Goal: Information Seeking & Learning: Check status

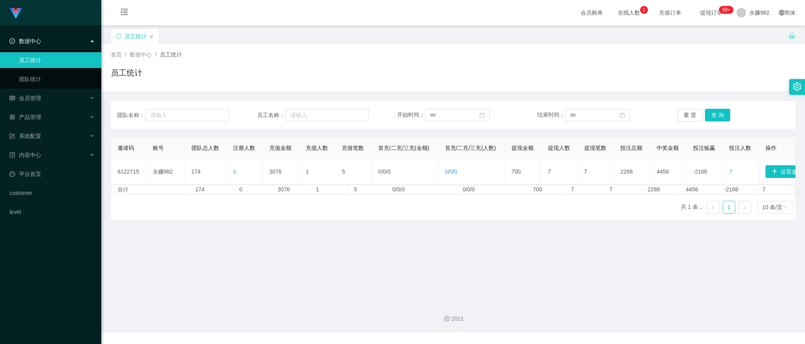
click at [713, 115] on button "查 询" at bounding box center [717, 115] width 25 height 13
click at [719, 112] on button "查 询" at bounding box center [717, 115] width 25 height 13
click at [706, 109] on button "查 询" at bounding box center [717, 115] width 25 height 13
click at [655, 12] on span "充值订单" at bounding box center [670, 13] width 30 height 6
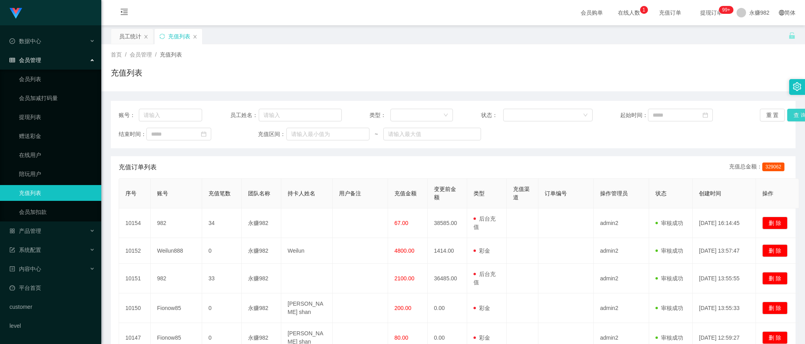
click at [790, 113] on button "查 询" at bounding box center [799, 115] width 25 height 13
click at [329, 170] on div "充值订单列表 充值总金额： 329062" at bounding box center [453, 167] width 669 height 22
click at [792, 112] on button "查 询" at bounding box center [799, 115] width 25 height 13
click at [792, 112] on div "重 置 查 询" at bounding box center [816, 115] width 112 height 13
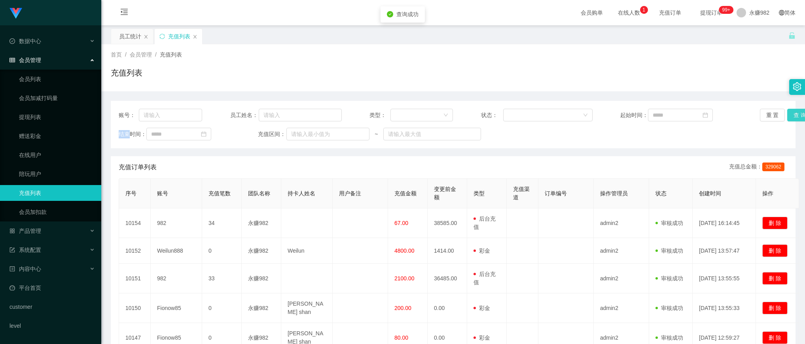
click at [792, 112] on button "查 询" at bounding box center [799, 115] width 25 height 13
click at [792, 112] on div "重 置 查 询" at bounding box center [816, 115] width 112 height 13
click at [333, 202] on th "用户备注" at bounding box center [360, 194] width 55 height 30
click at [794, 117] on button "查 询" at bounding box center [799, 115] width 25 height 13
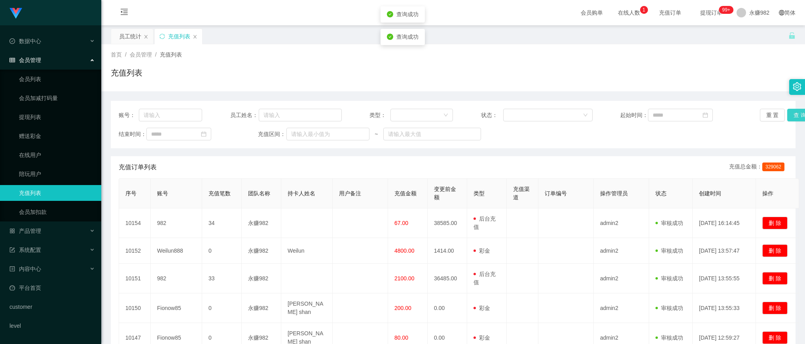
click at [794, 117] on button "查 询" at bounding box center [799, 115] width 25 height 13
drag, startPoint x: 447, startPoint y: 74, endPoint x: 452, endPoint y: 72, distance: 5.5
click at [447, 74] on div "充值列表" at bounding box center [453, 76] width 685 height 18
click at [792, 114] on button "查 询" at bounding box center [799, 115] width 25 height 13
